Goal: Information Seeking & Learning: Learn about a topic

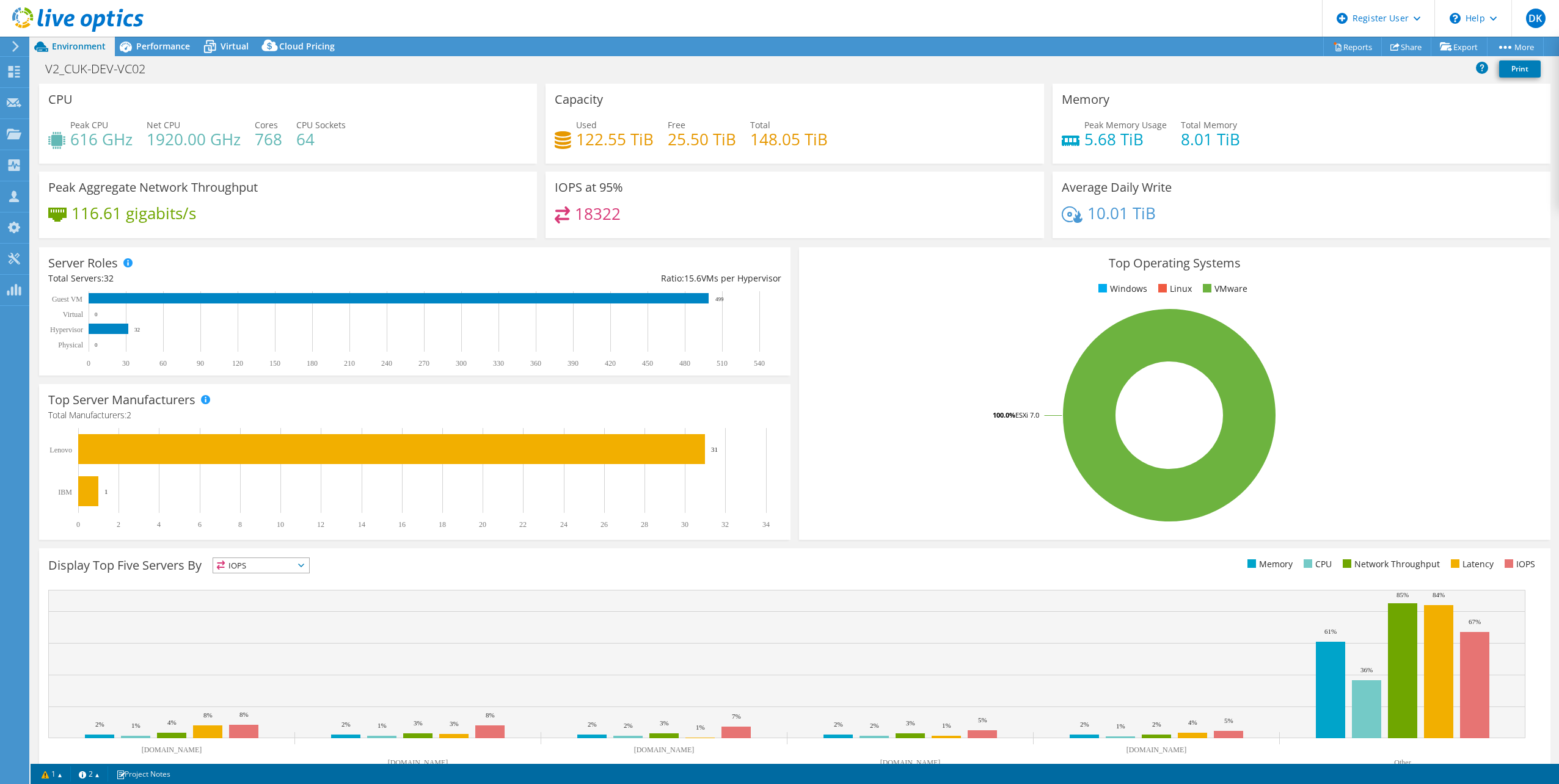
select select "USD"
click at [175, 47] on span "Performance" at bounding box center [163, 46] width 54 height 12
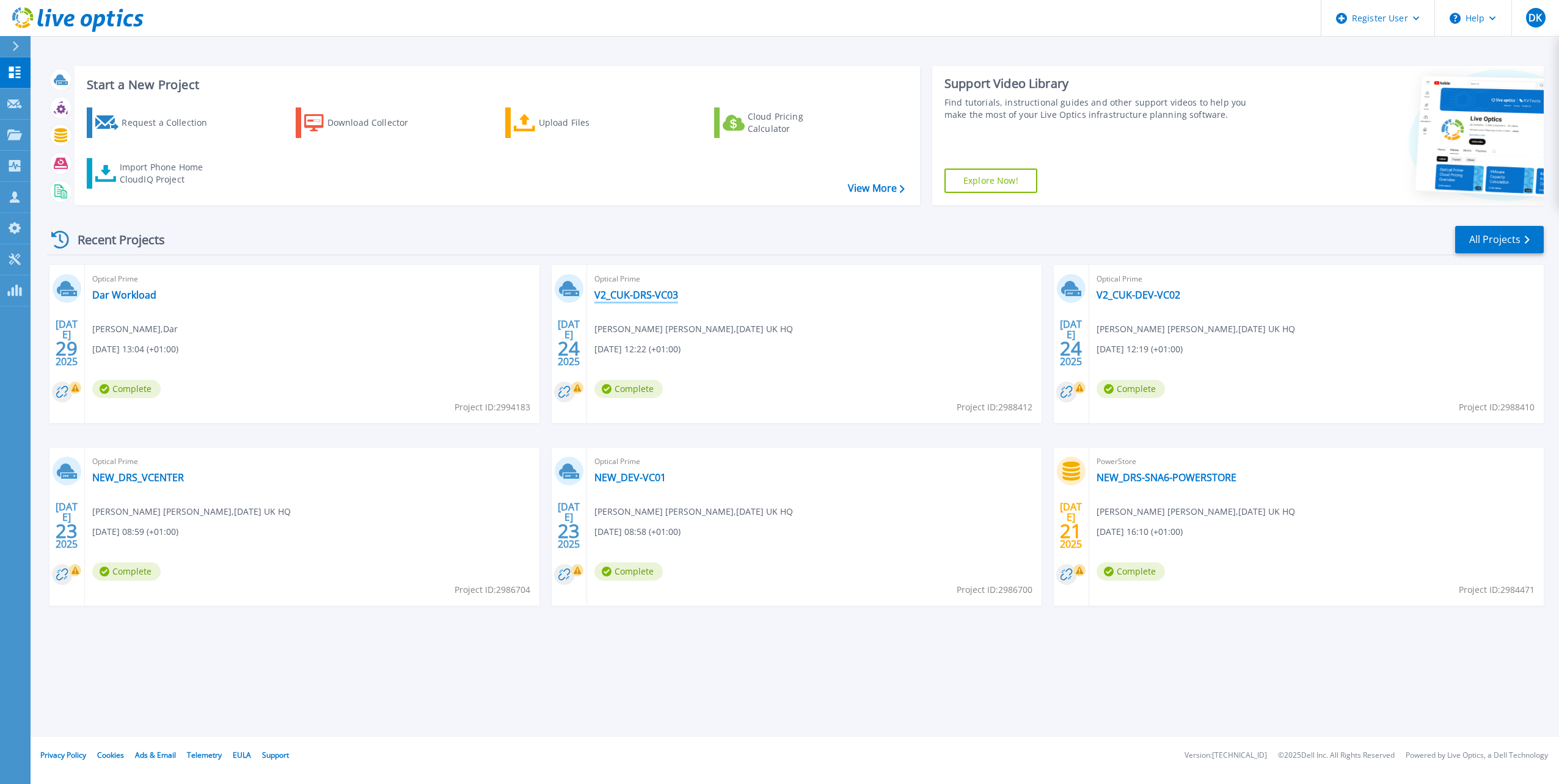
click at [638, 296] on link "V2_CUK-DRS-VC03" at bounding box center [636, 295] width 84 height 12
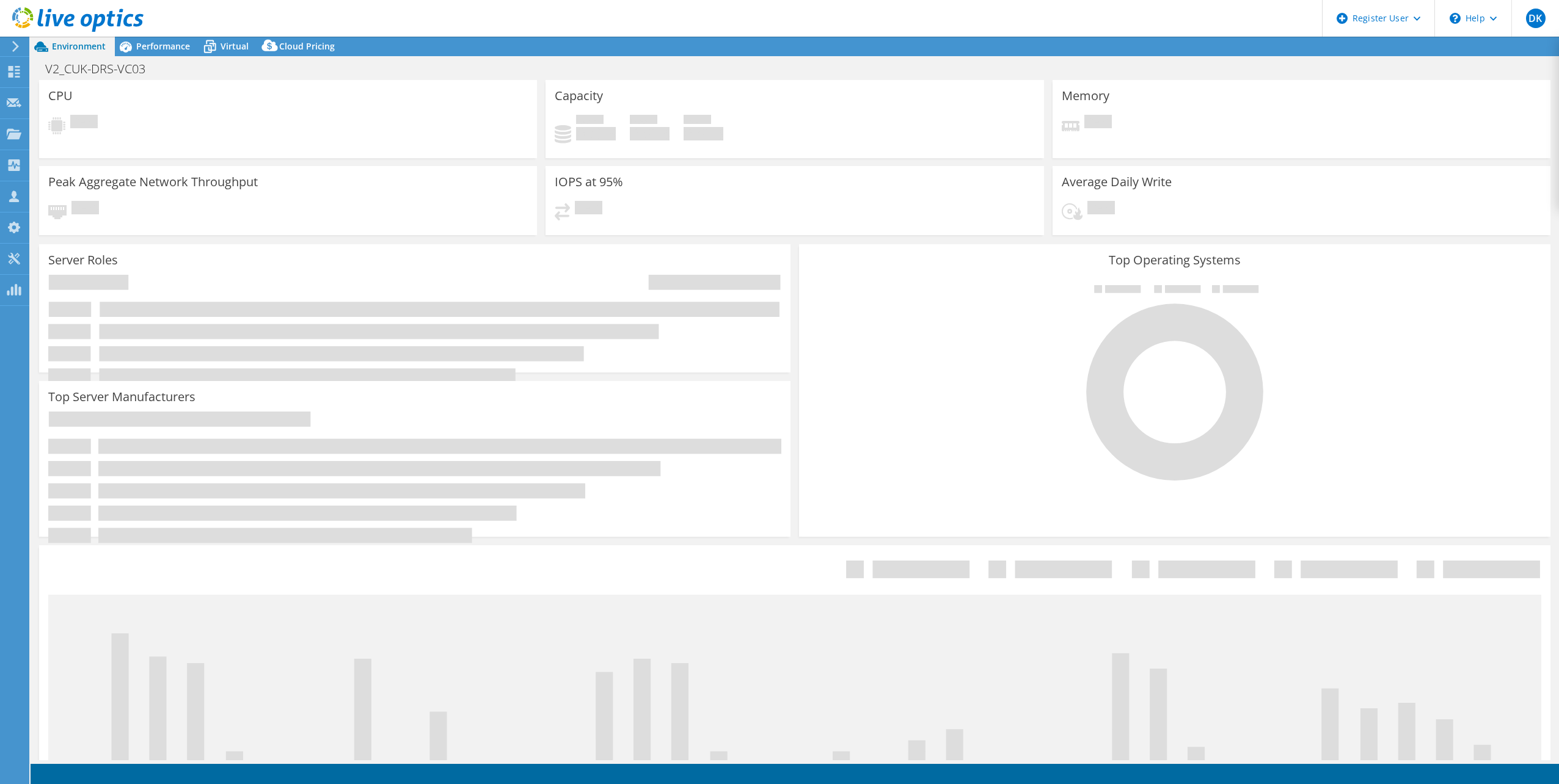
select select "USD"
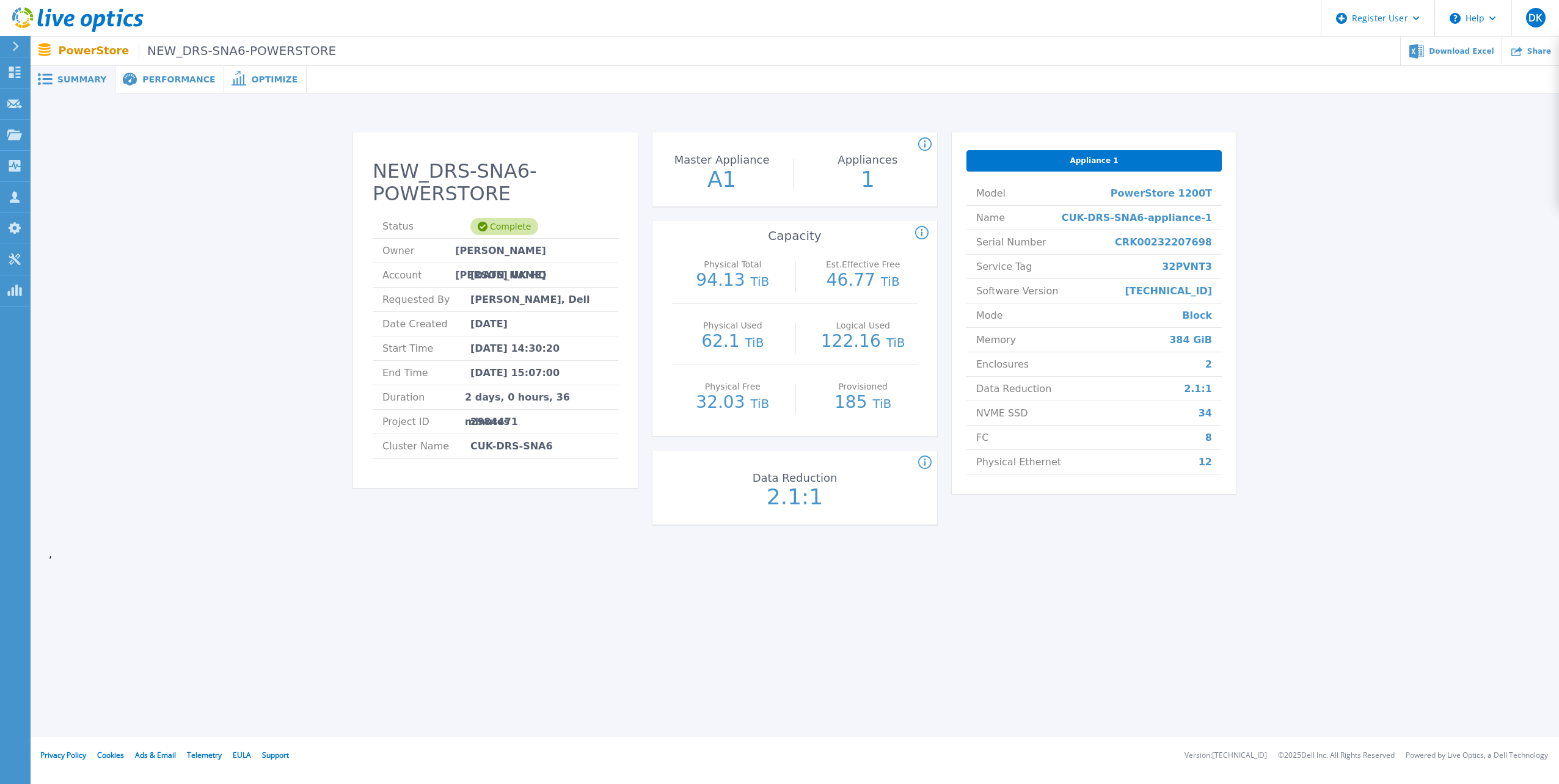
click at [191, 81] on span "Performance" at bounding box center [179, 79] width 73 height 8
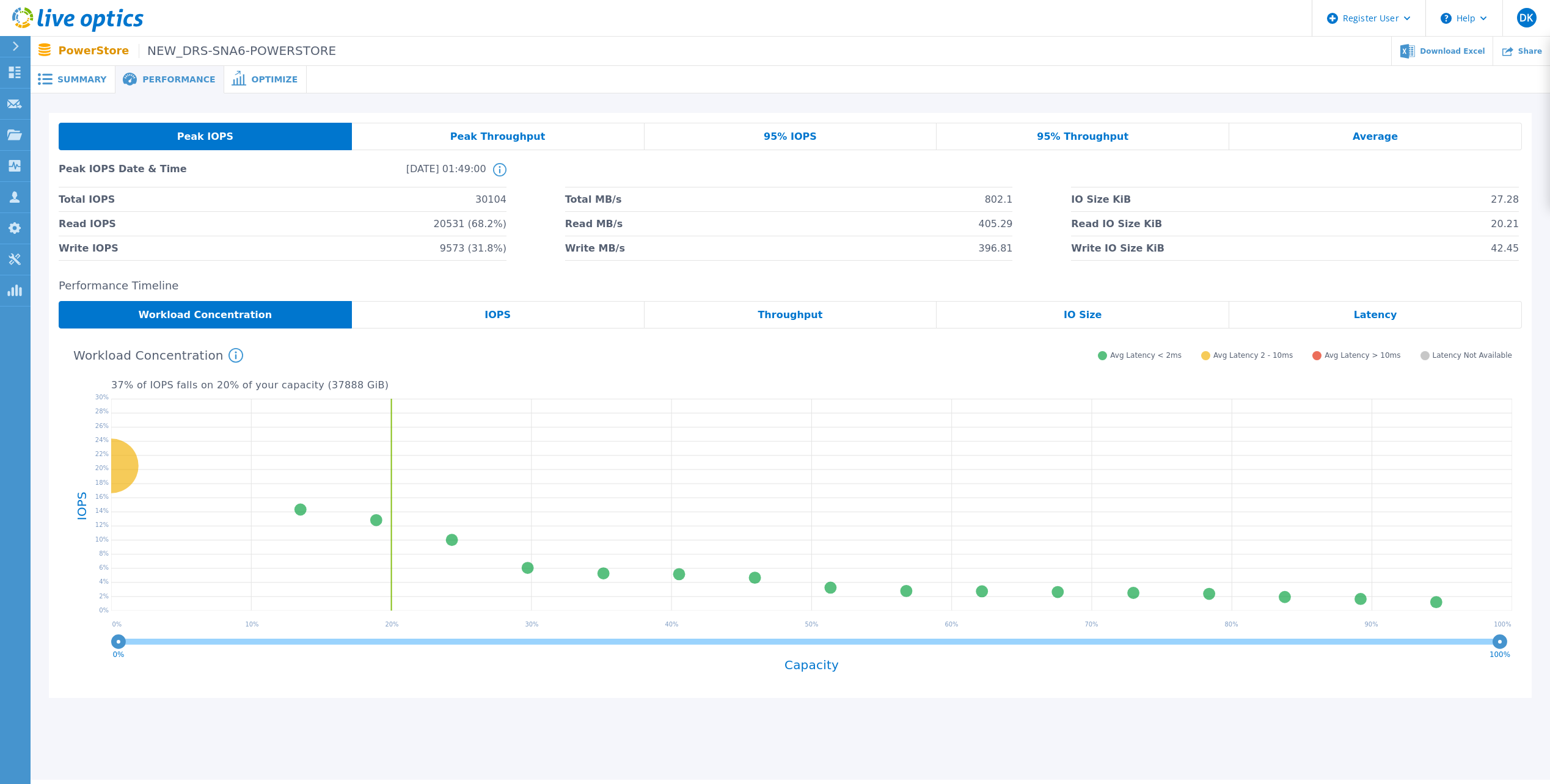
click at [524, 324] on div "IOPS" at bounding box center [498, 314] width 293 height 27
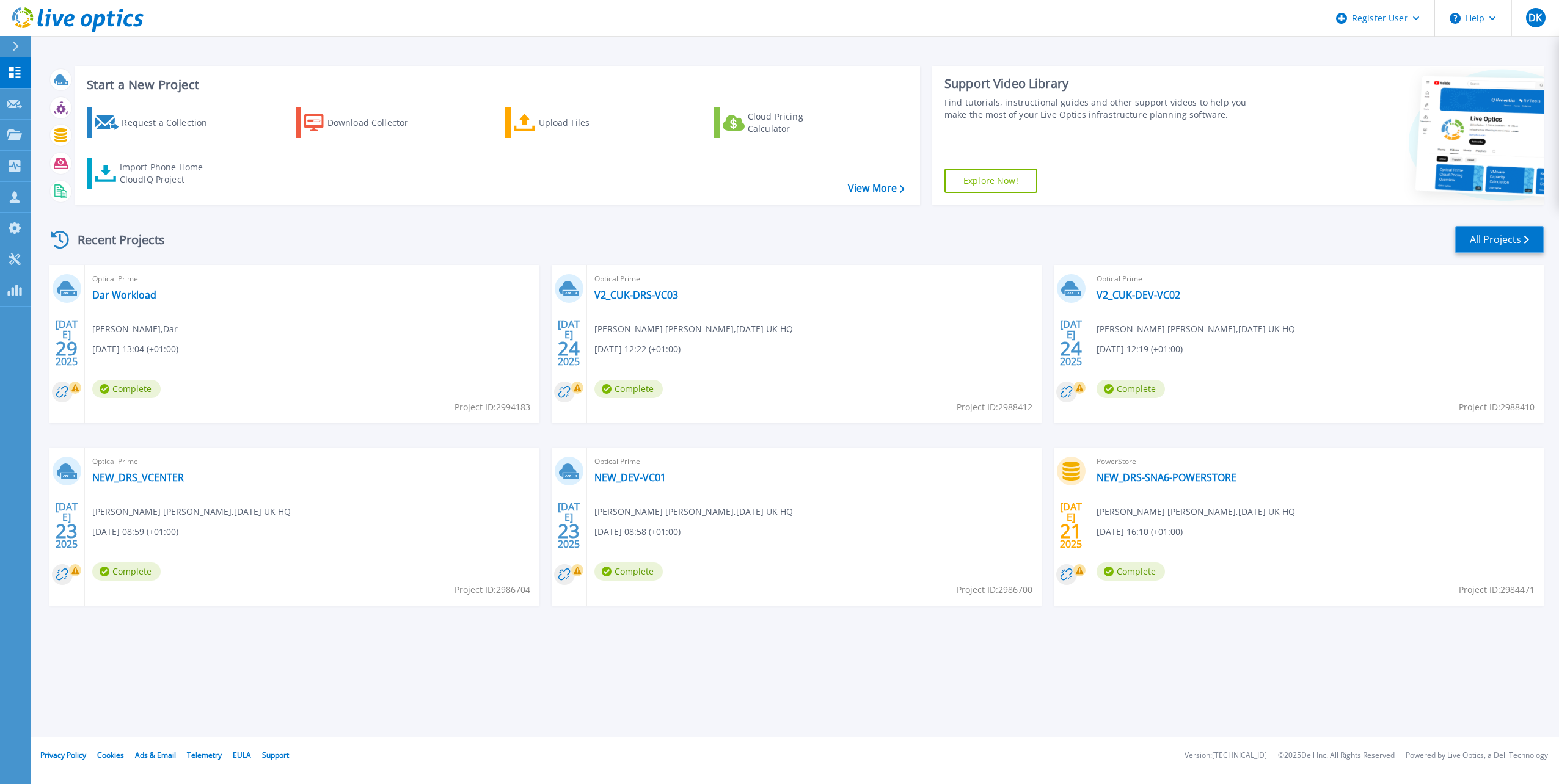
click at [1503, 244] on link "All Projects" at bounding box center [1499, 239] width 88 height 27
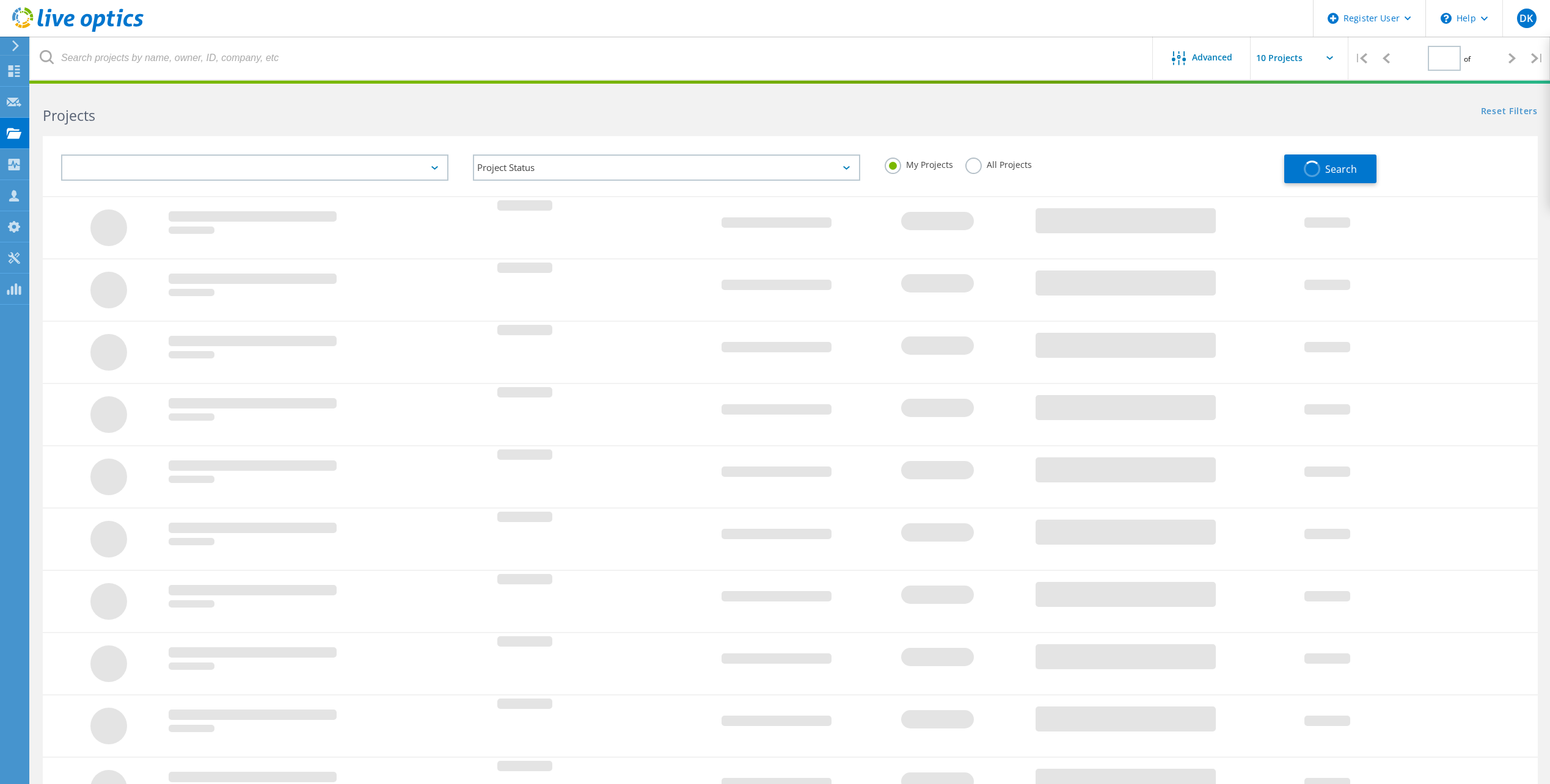
type input "2"
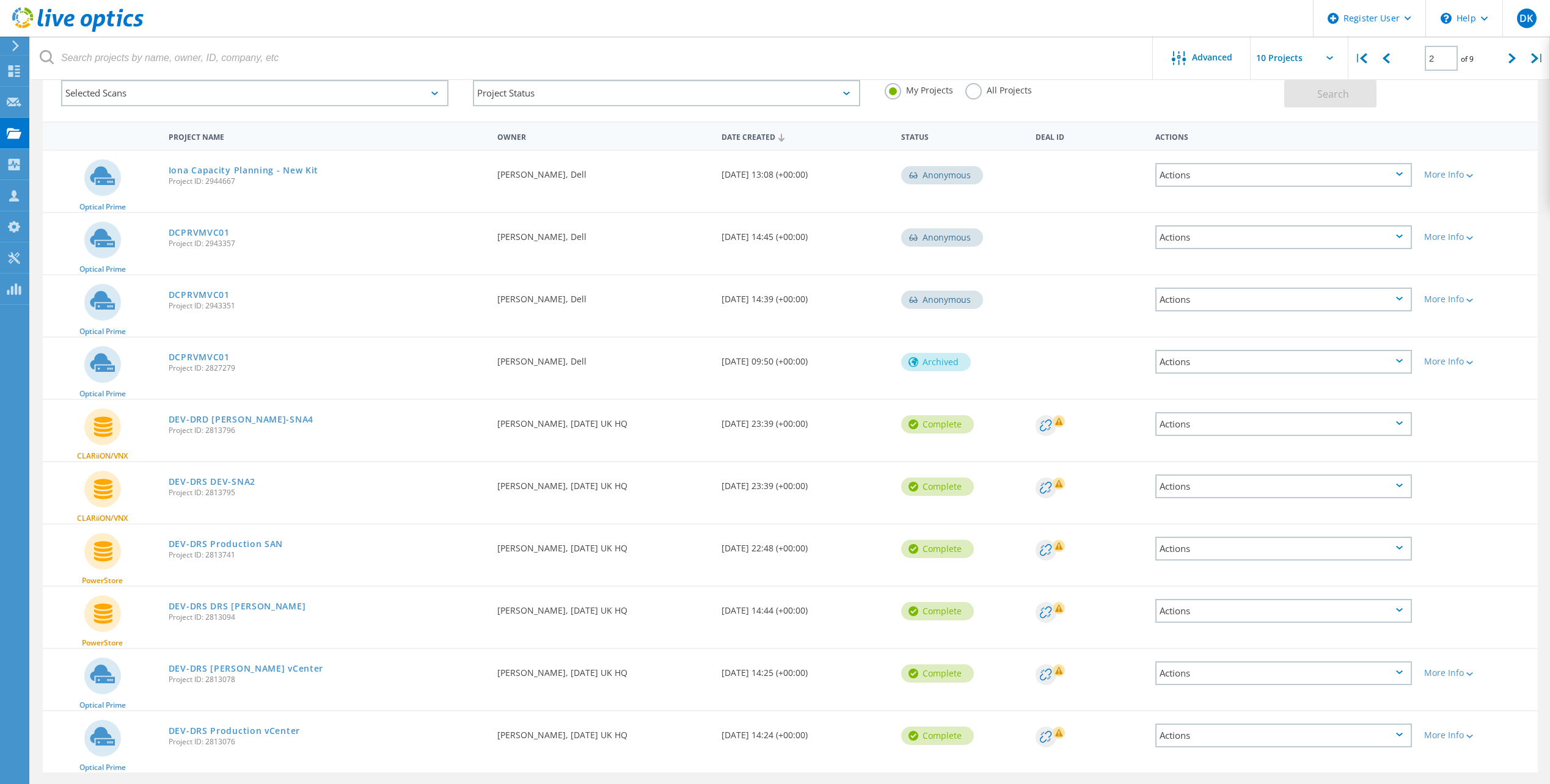
scroll to position [112, 0]
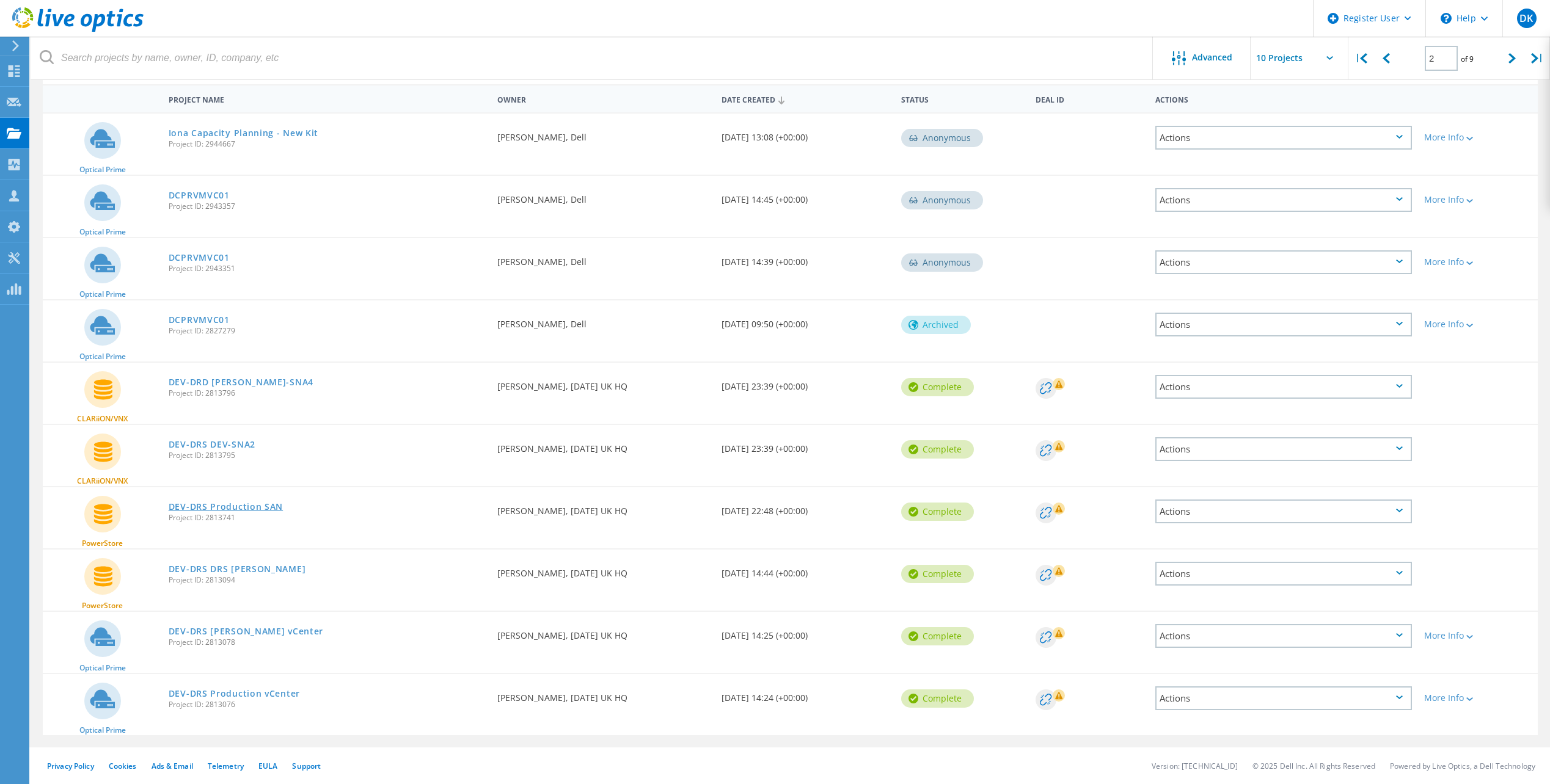
click at [247, 508] on link "DEV-DRS Production SAN" at bounding box center [225, 507] width 114 height 8
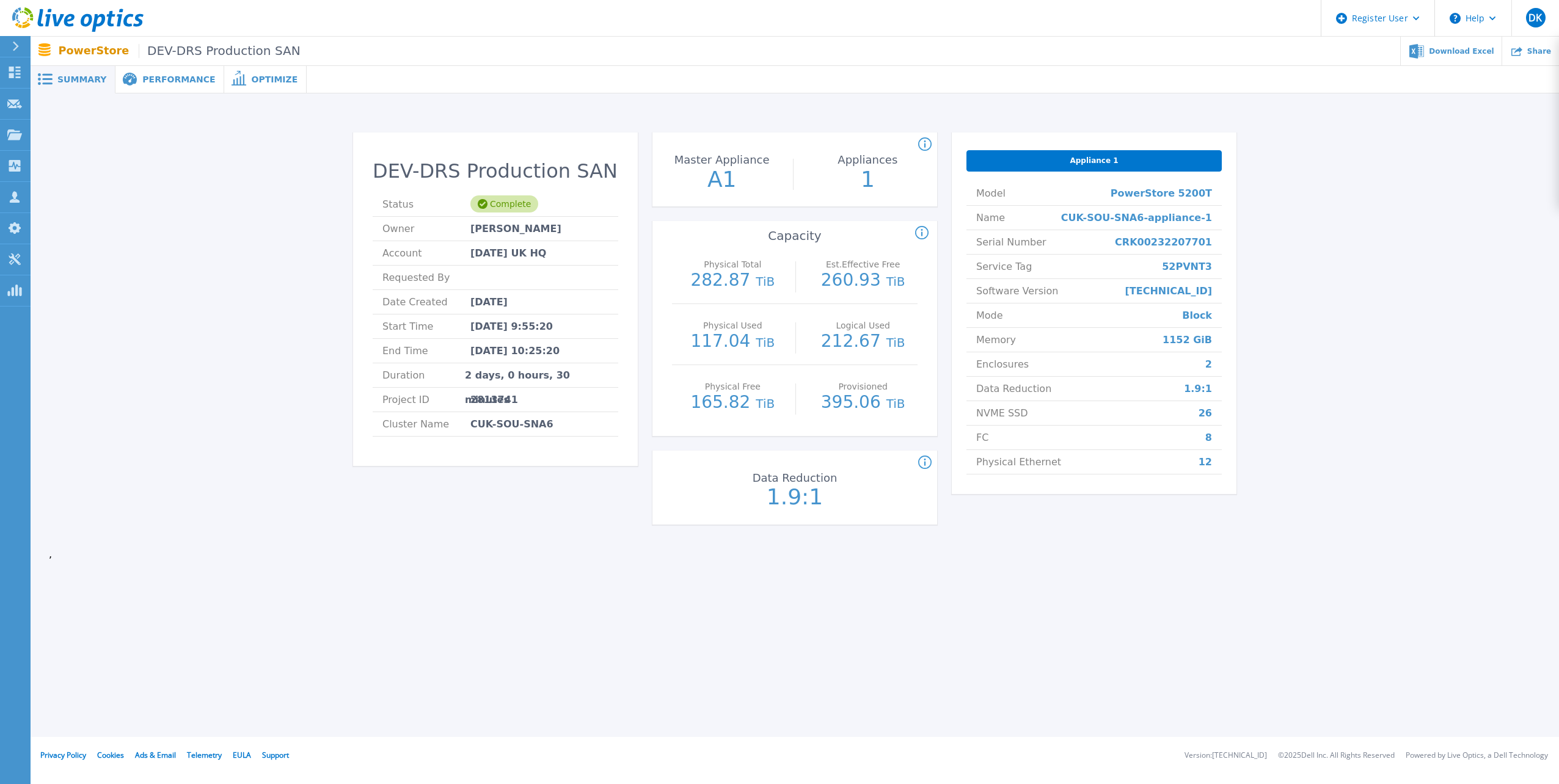
click at [162, 81] on span "Performance" at bounding box center [179, 79] width 73 height 8
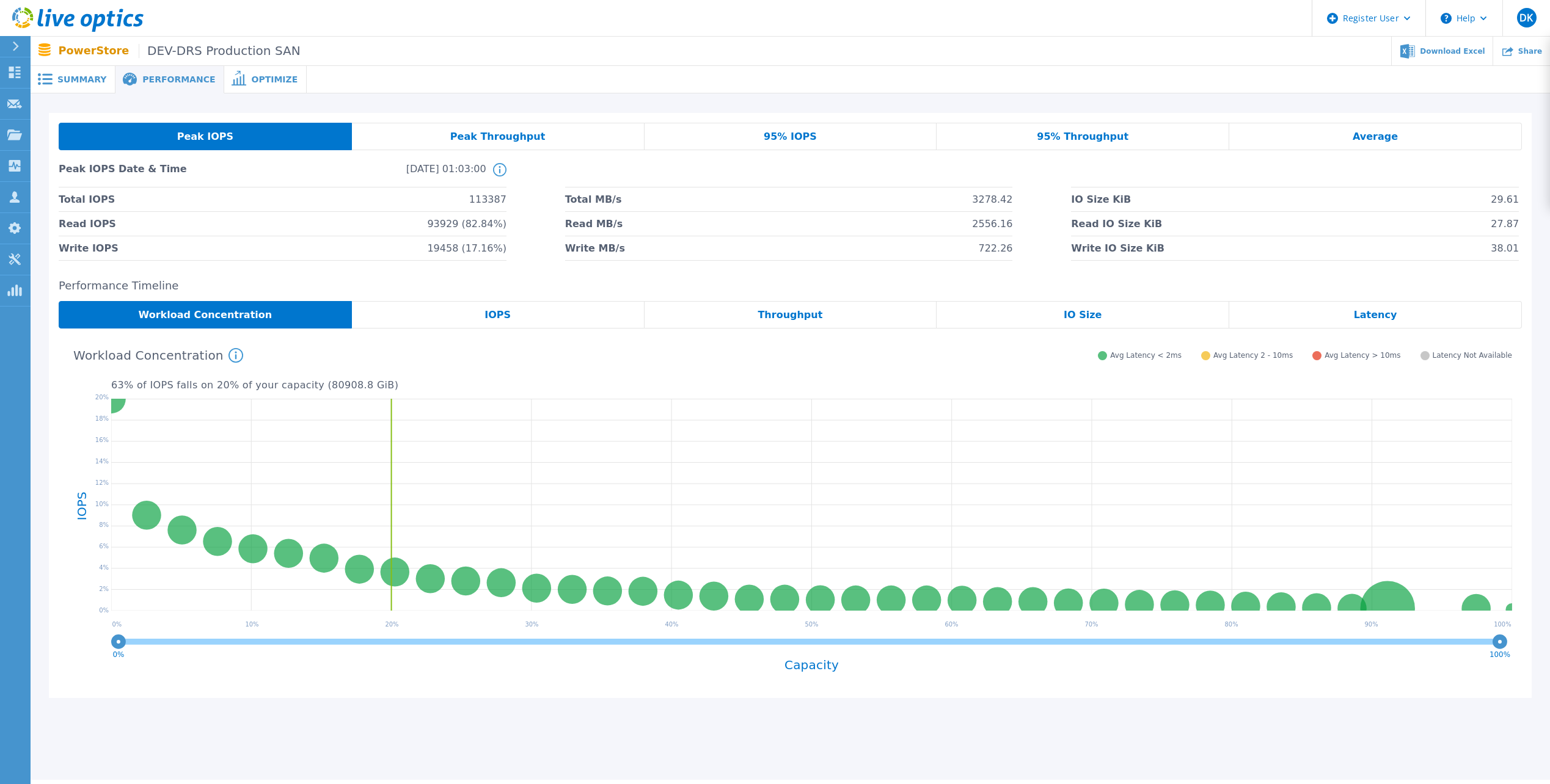
click at [1096, 139] on span "95% Throughput" at bounding box center [1082, 137] width 92 height 10
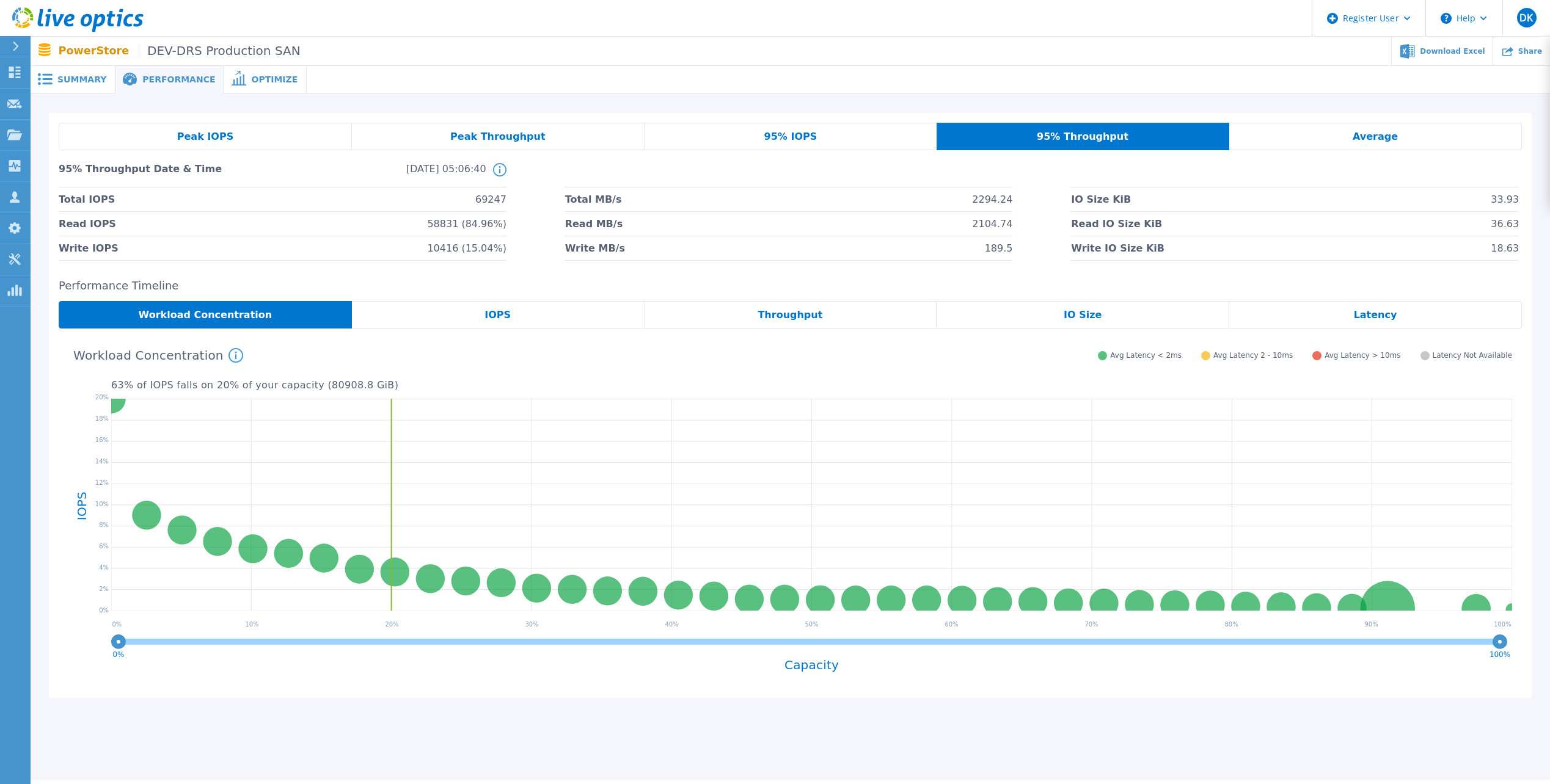
click at [805, 141] on span "95% IOPS" at bounding box center [791, 137] width 53 height 10
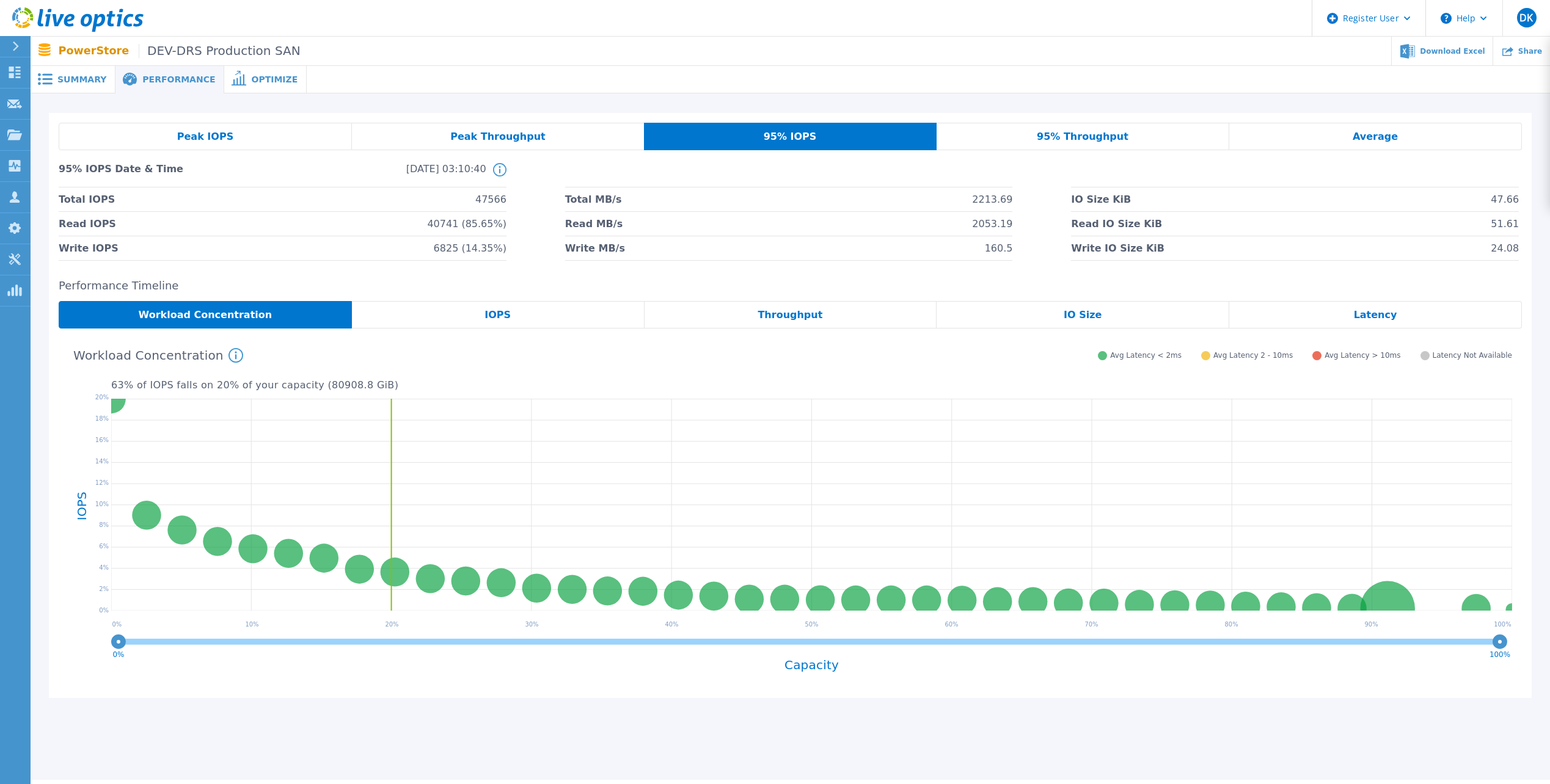
click at [77, 77] on span "Summary" at bounding box center [82, 79] width 49 height 8
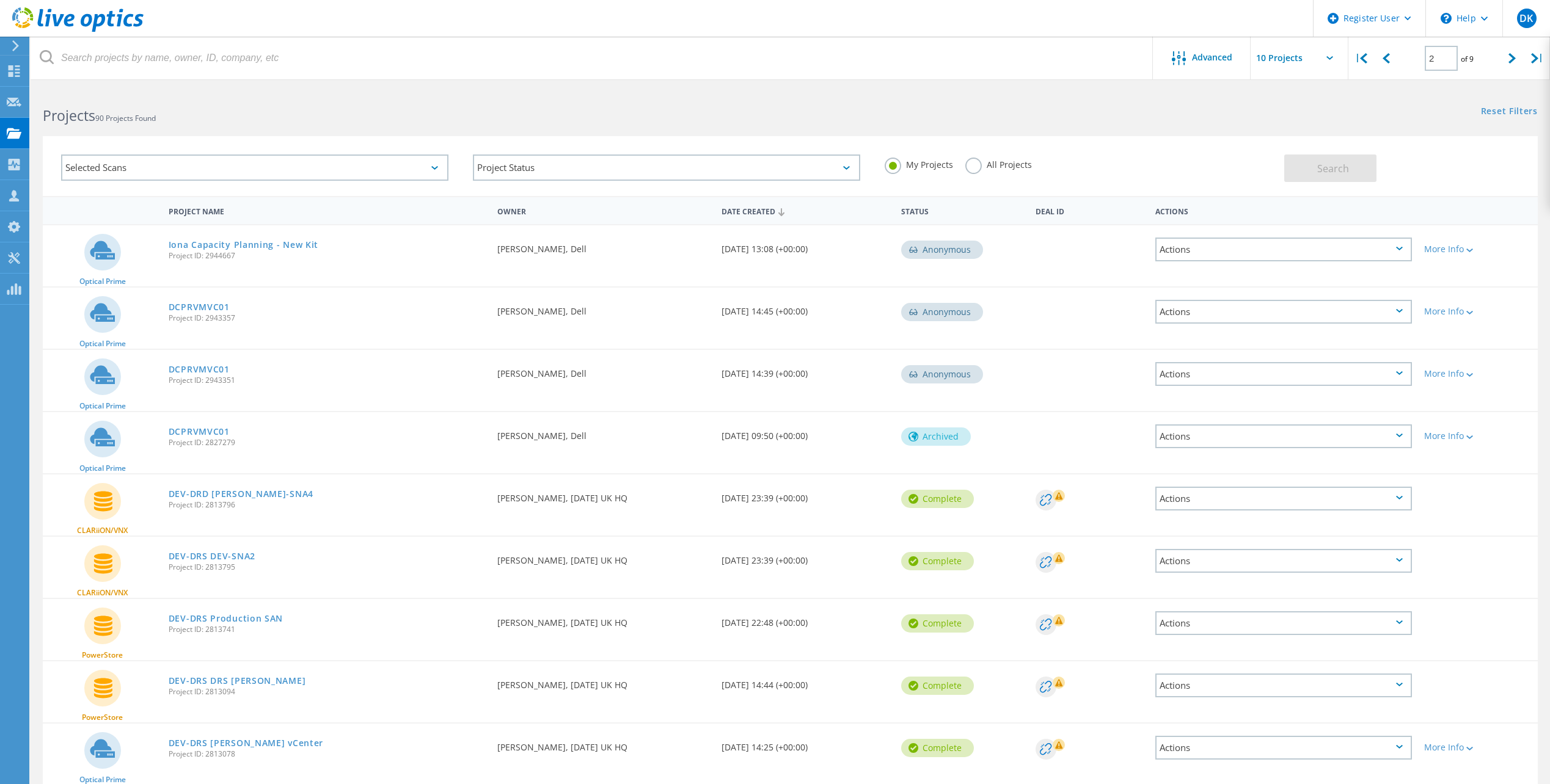
scroll to position [112, 0]
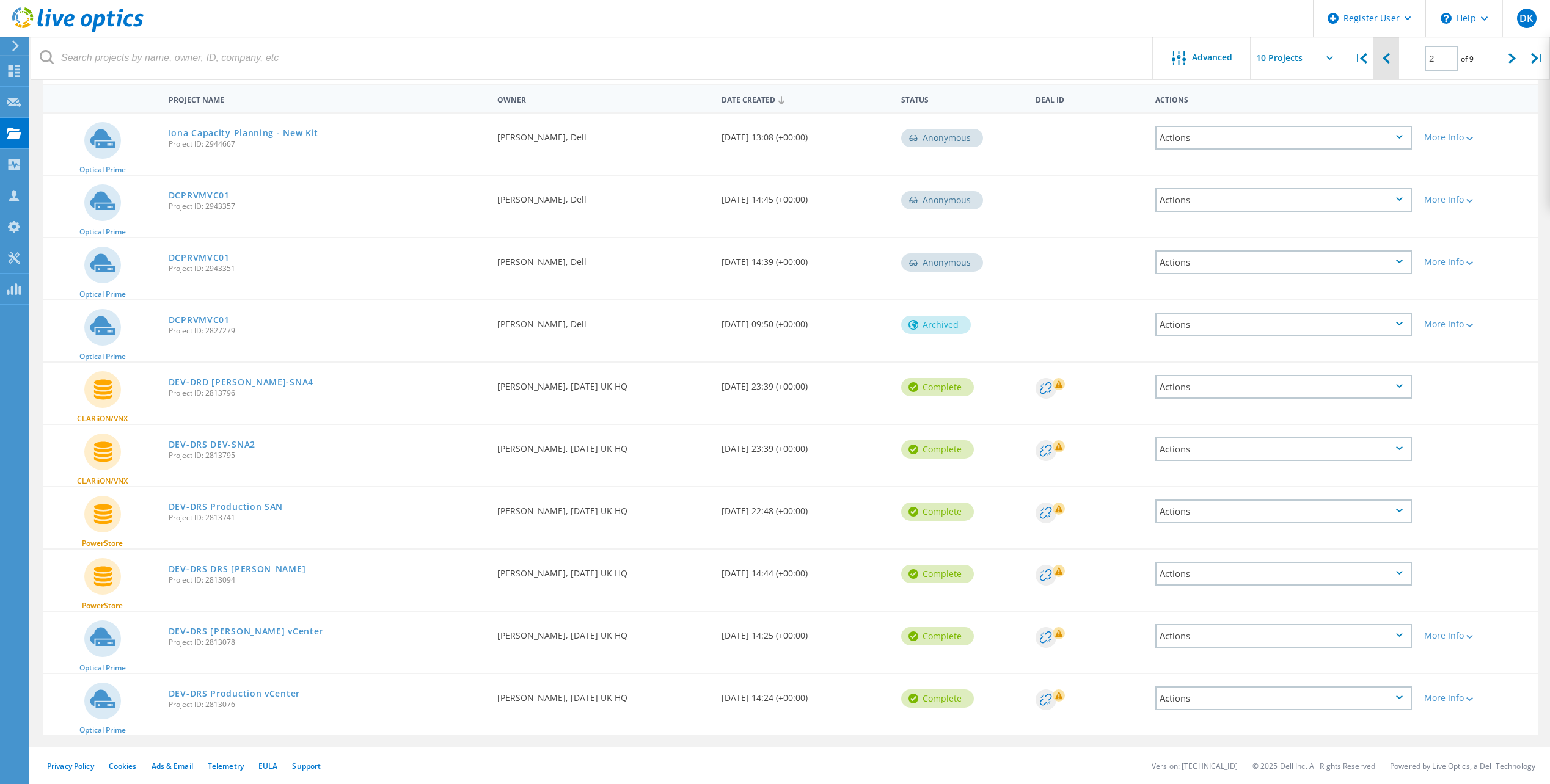
click at [1384, 62] on icon at bounding box center [1386, 58] width 7 height 11
type input "1"
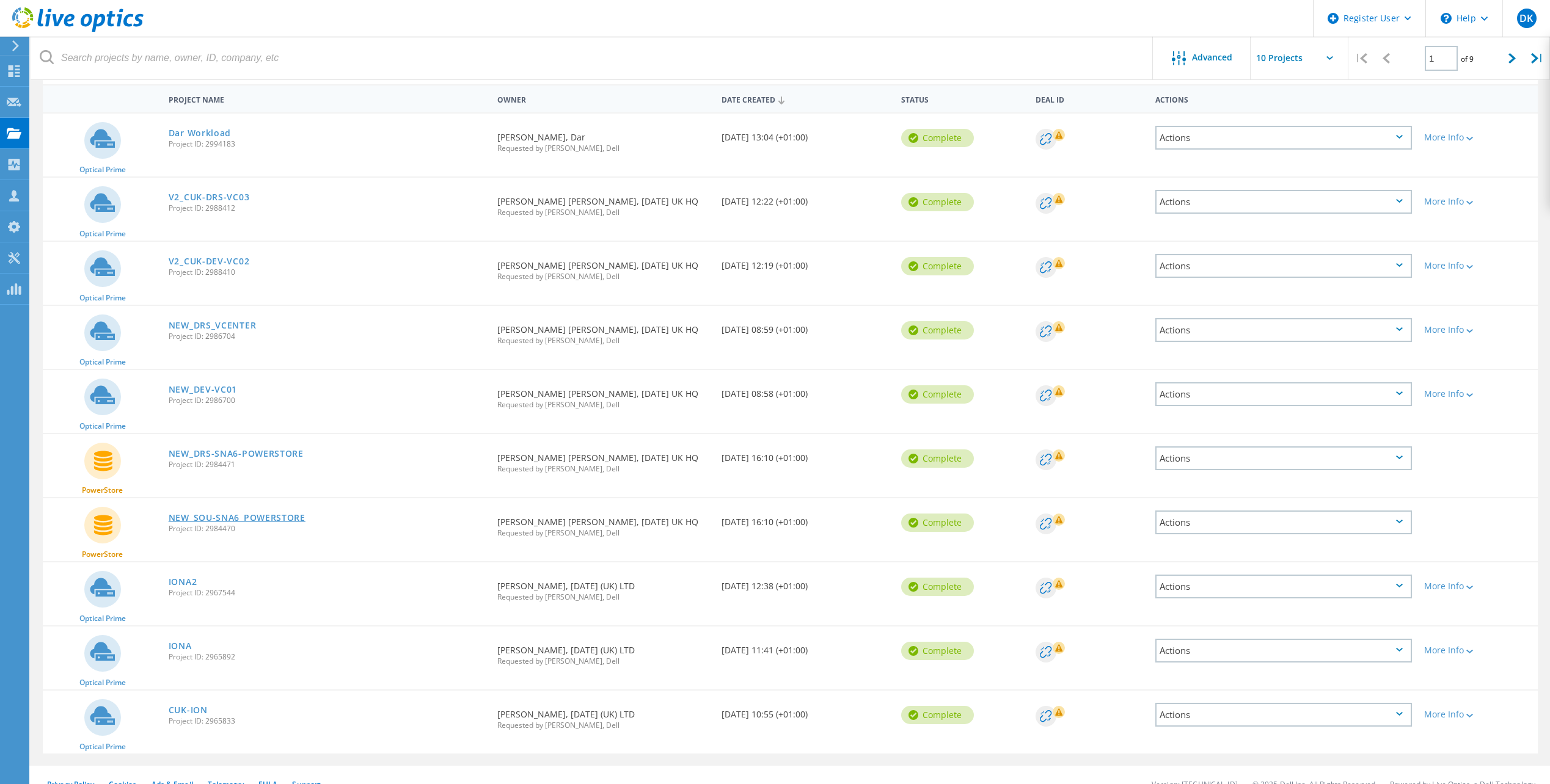
click at [270, 516] on link "NEW_SOU-SNA6_POWERSTORE" at bounding box center [237, 518] width 137 height 8
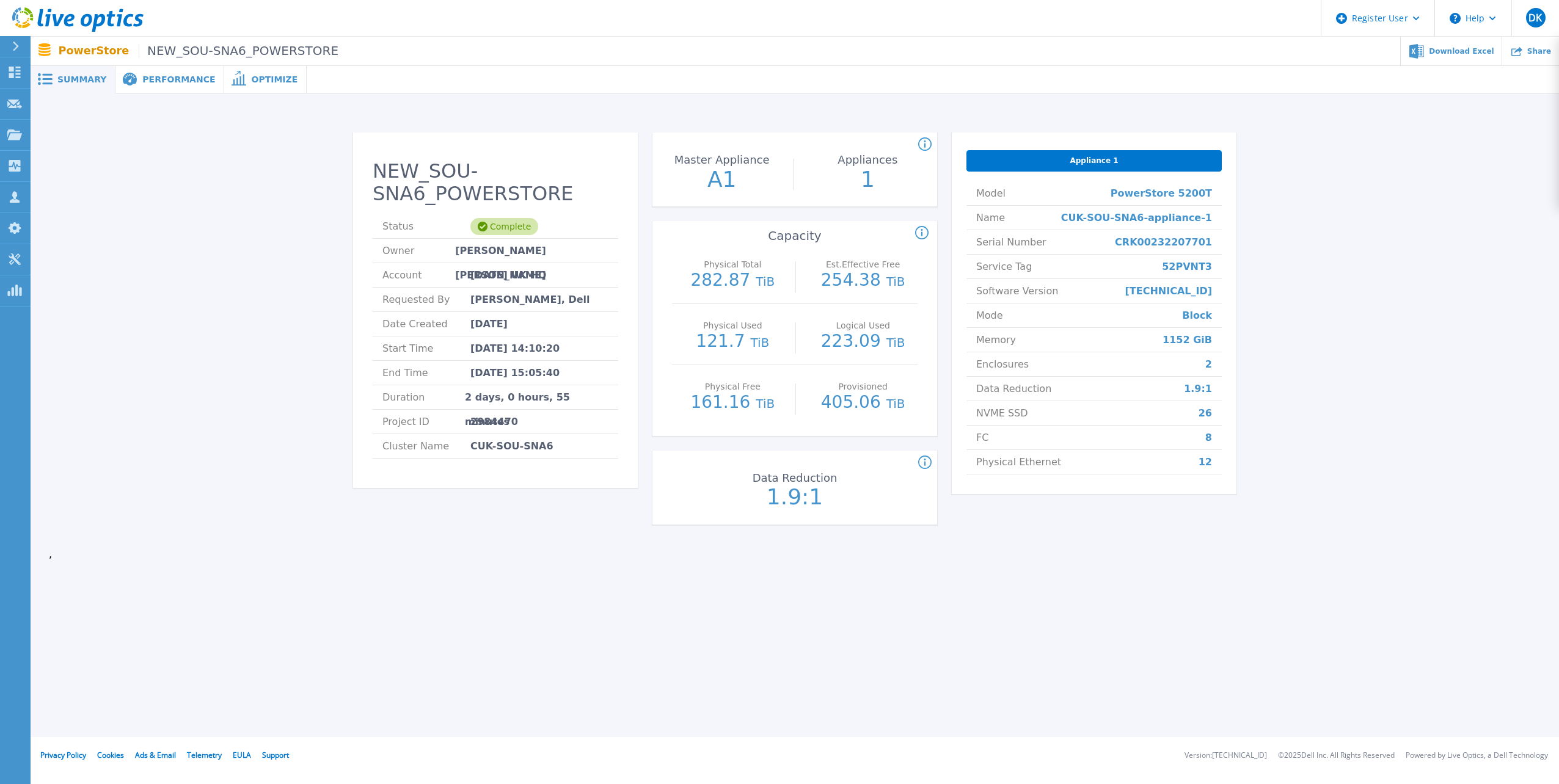
click at [186, 77] on span "Performance" at bounding box center [179, 79] width 73 height 8
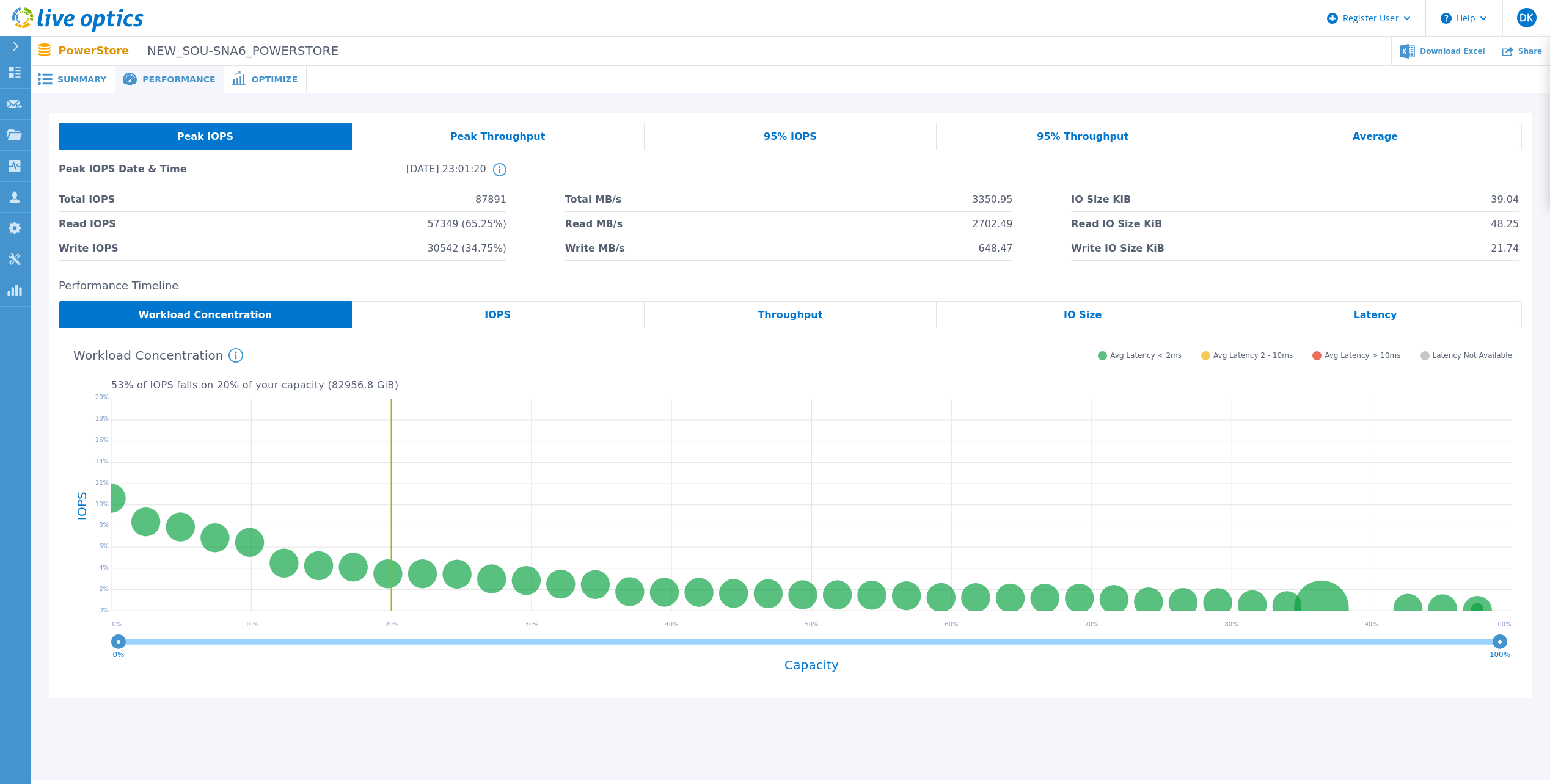
click at [787, 136] on span "95% IOPS" at bounding box center [790, 137] width 53 height 10
